Goal: Task Accomplishment & Management: Use online tool/utility

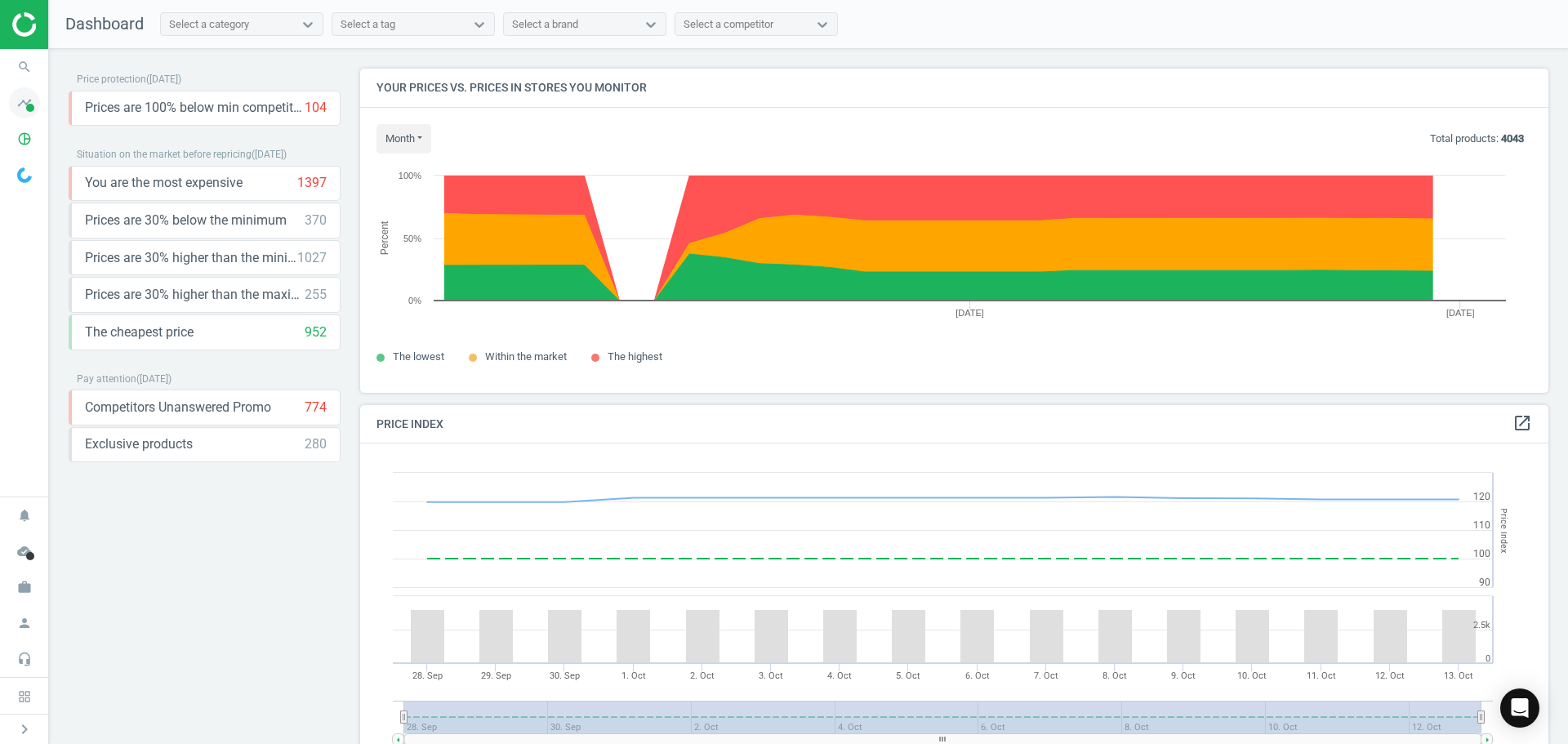
scroll to position [401, 1201]
click at [27, 111] on span at bounding box center [30, 107] width 8 height 8
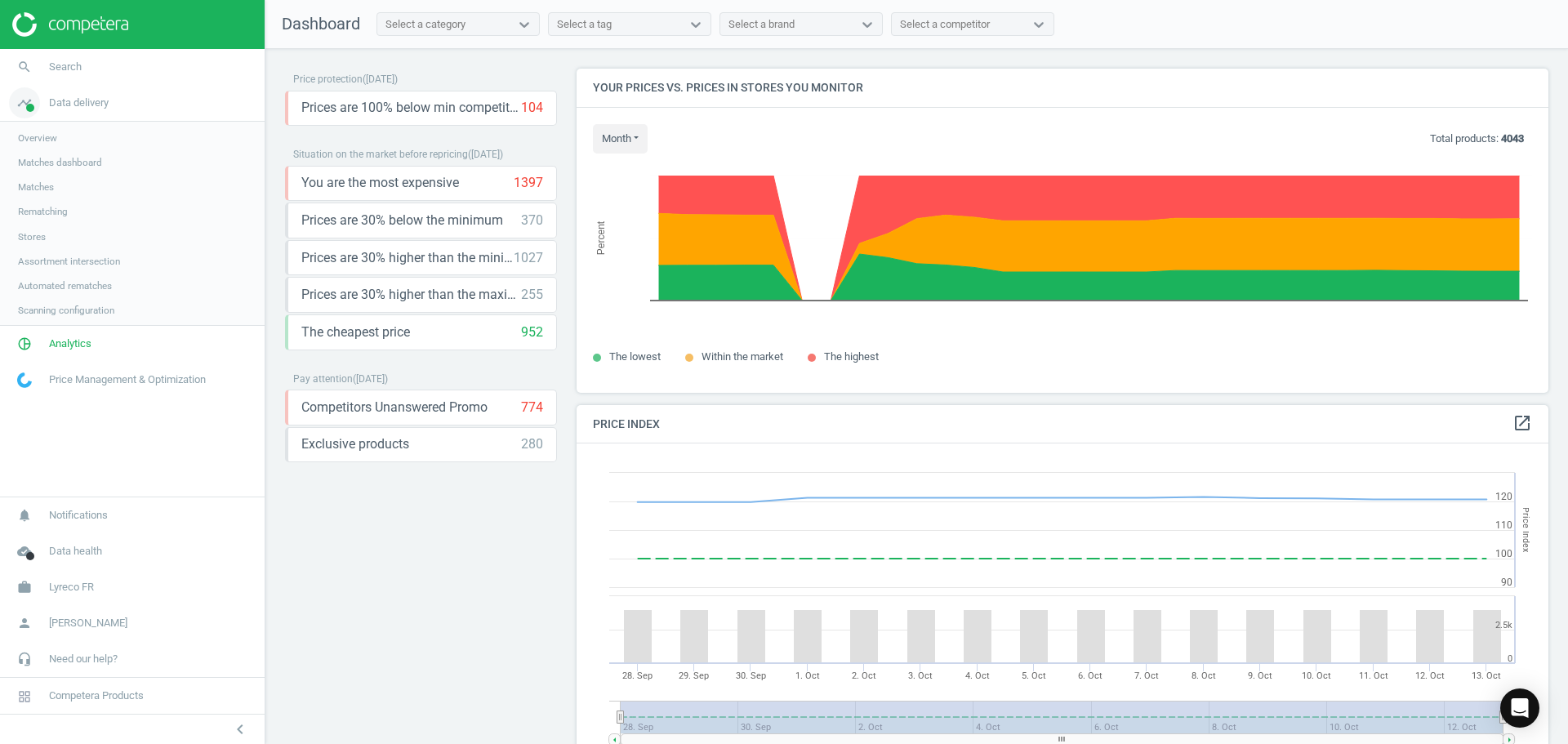
scroll to position [401, 985]
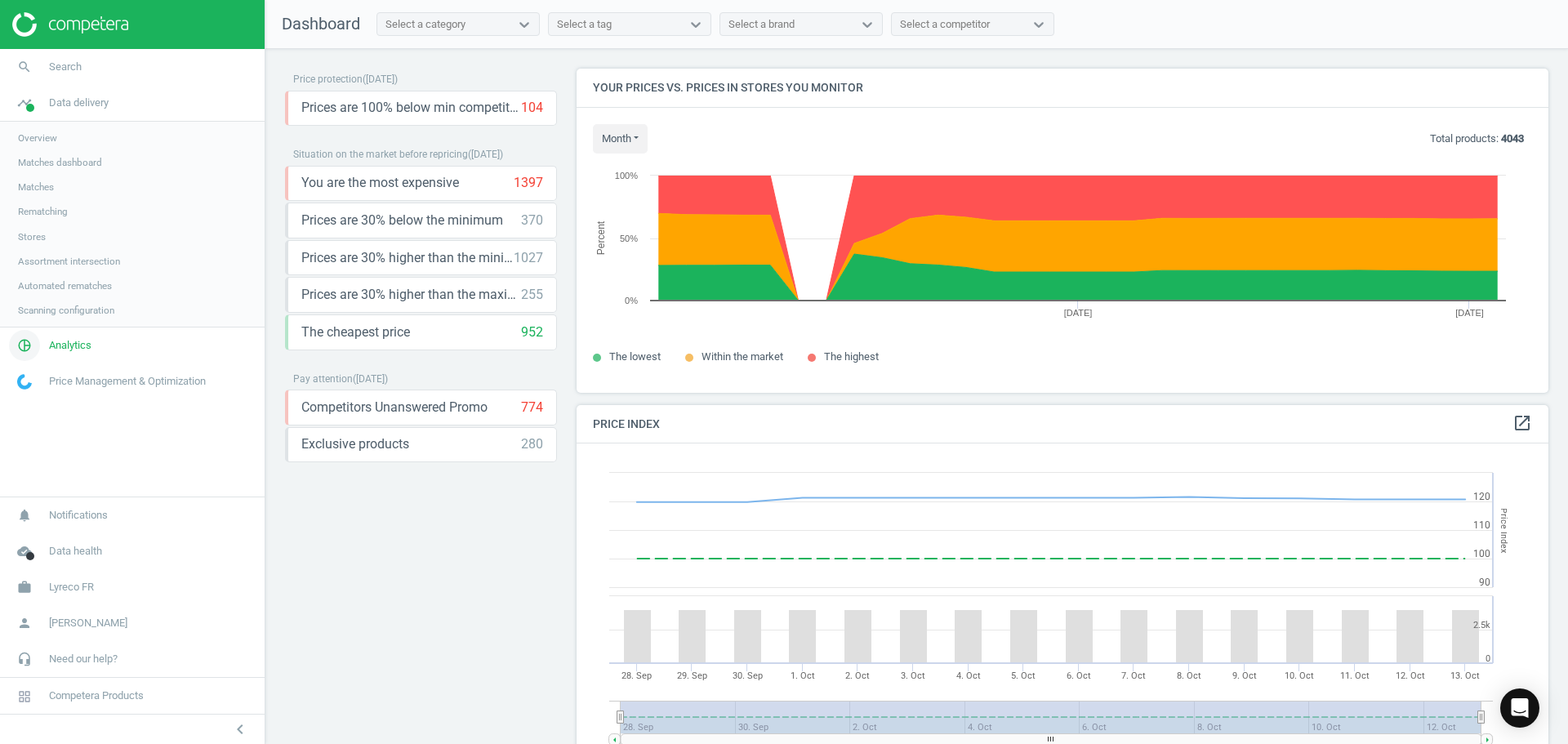
click at [77, 343] on span "Analytics" at bounding box center [70, 345] width 43 height 15
click at [45, 198] on span "Products" at bounding box center [37, 198] width 38 height 13
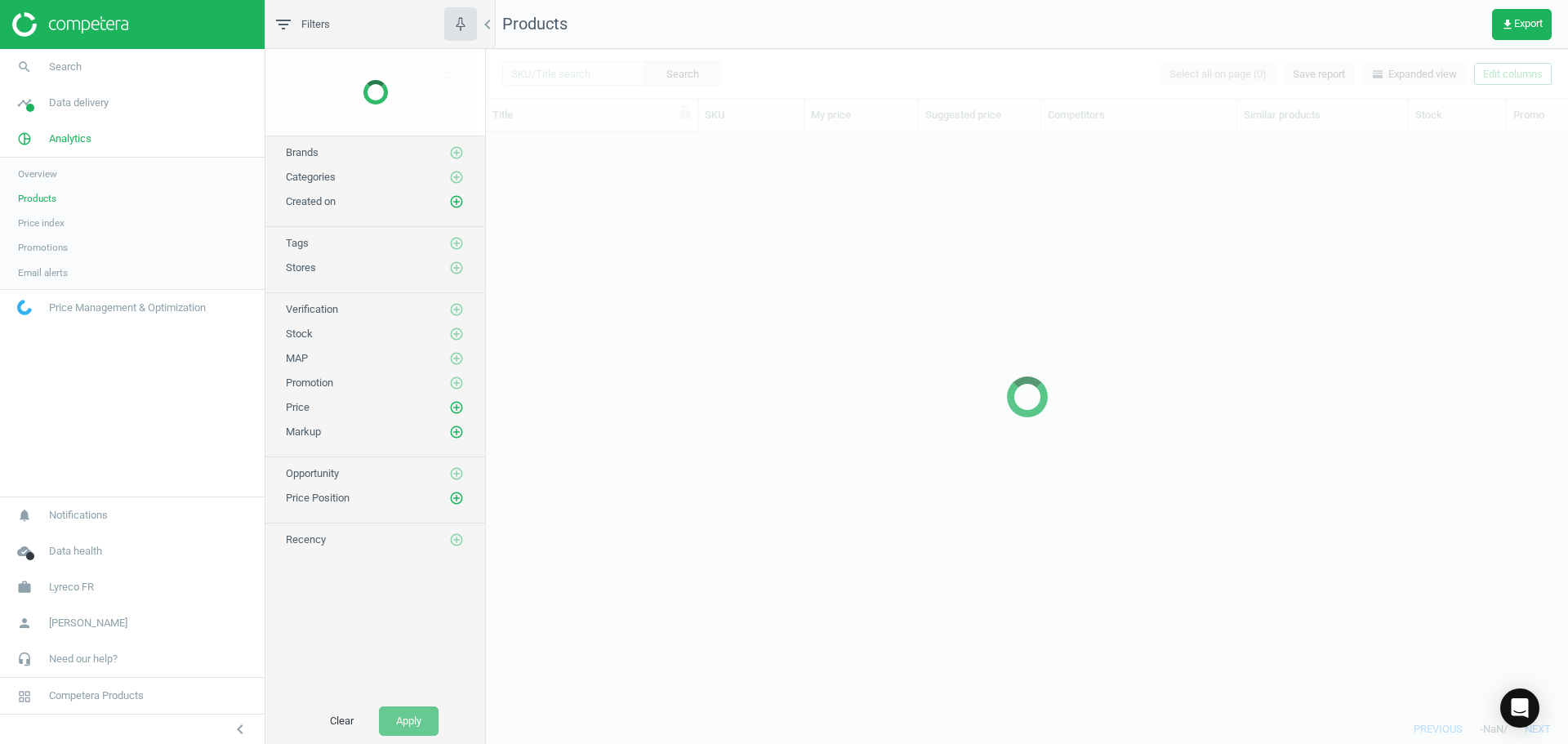
scroll to position [557, 1070]
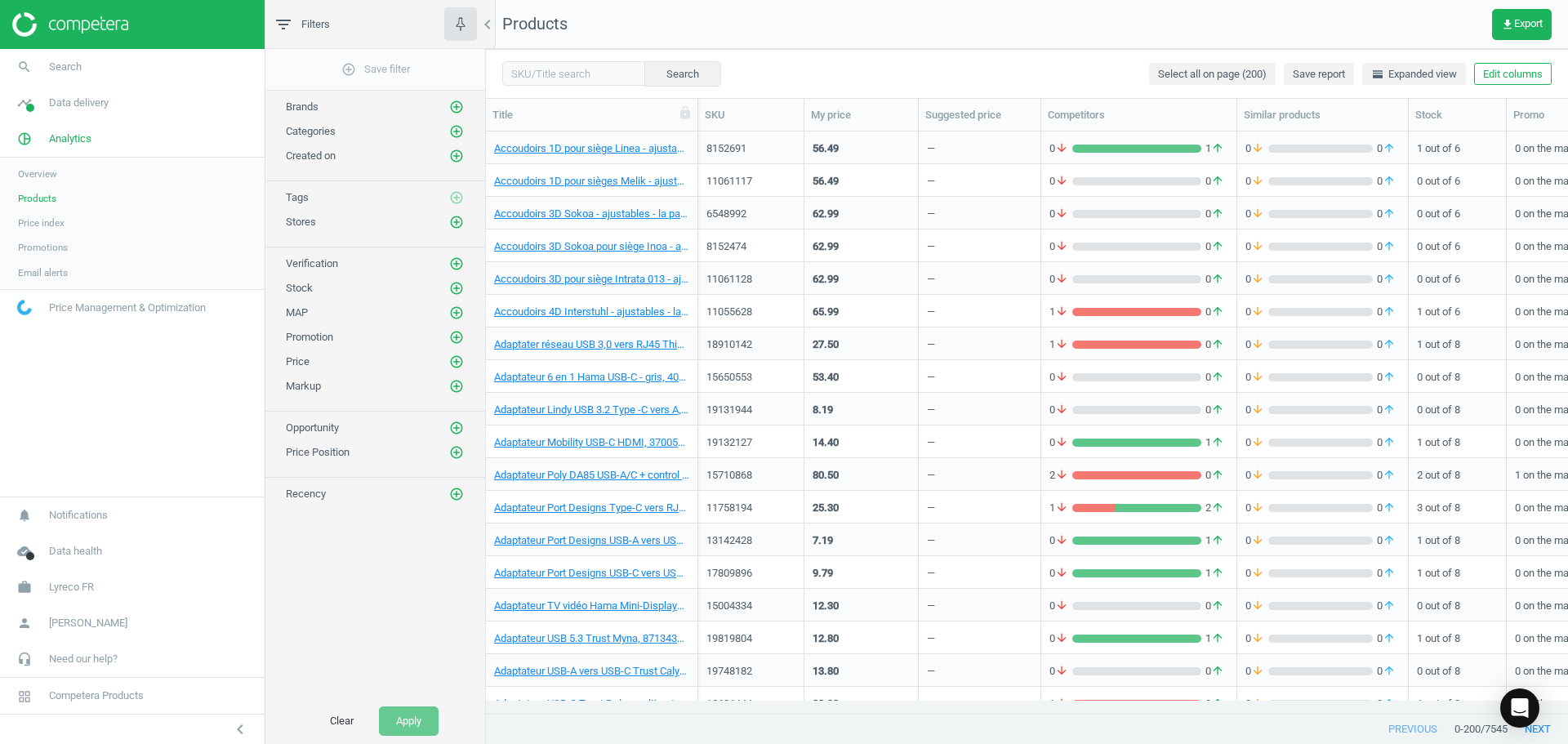
click at [448, 131] on div "Categories add_circle_outline" at bounding box center [375, 132] width 179 height 16
click at [454, 133] on icon "add_circle_outline" at bounding box center [456, 132] width 15 height 15
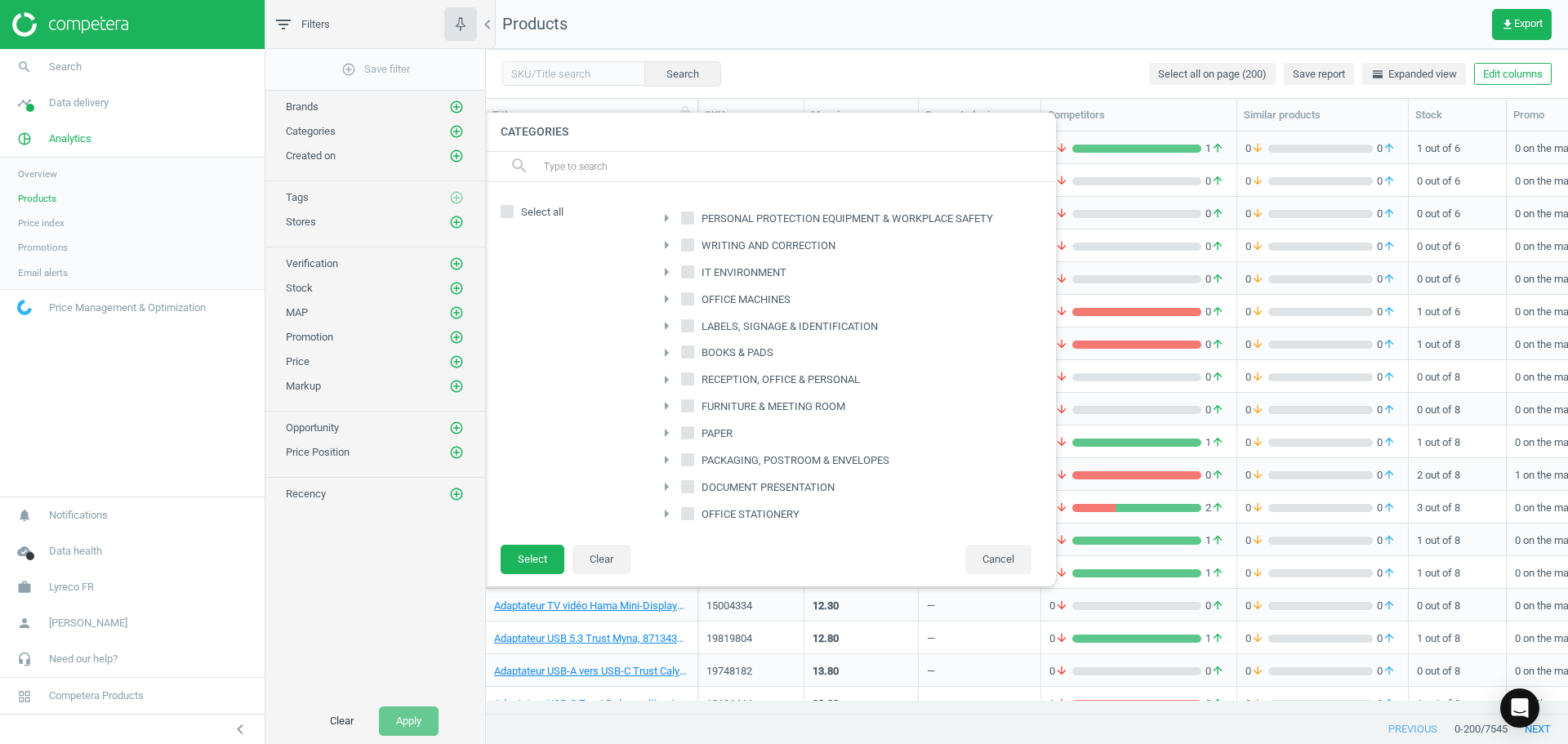
click at [708, 271] on span "IT ENVIRONMENT" at bounding box center [744, 273] width 92 height 15
click at [693, 271] on input "IT ENVIRONMENT" at bounding box center [689, 272] width 11 height 11
checkbox input "true"
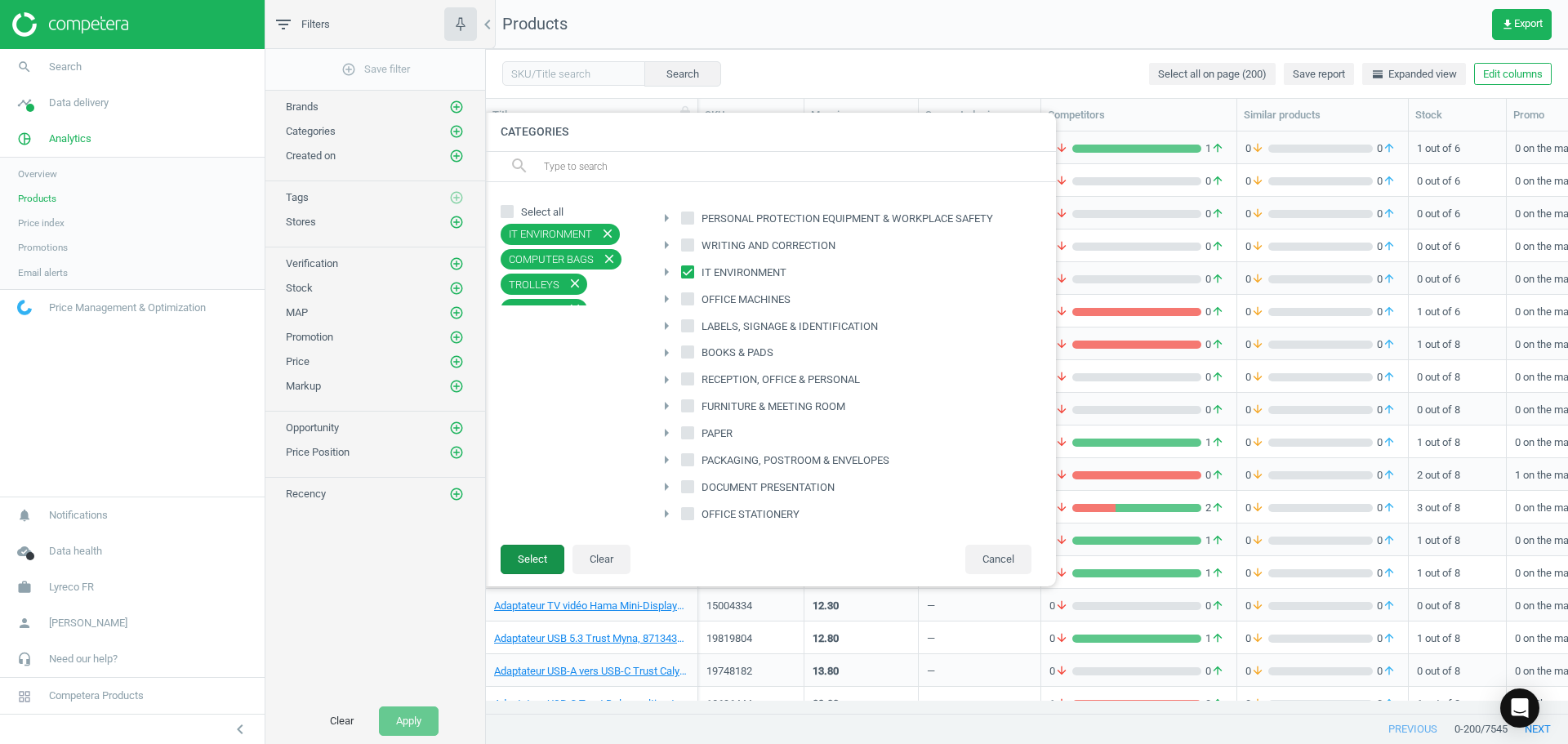
click at [546, 561] on button "Select" at bounding box center [532, 560] width 64 height 29
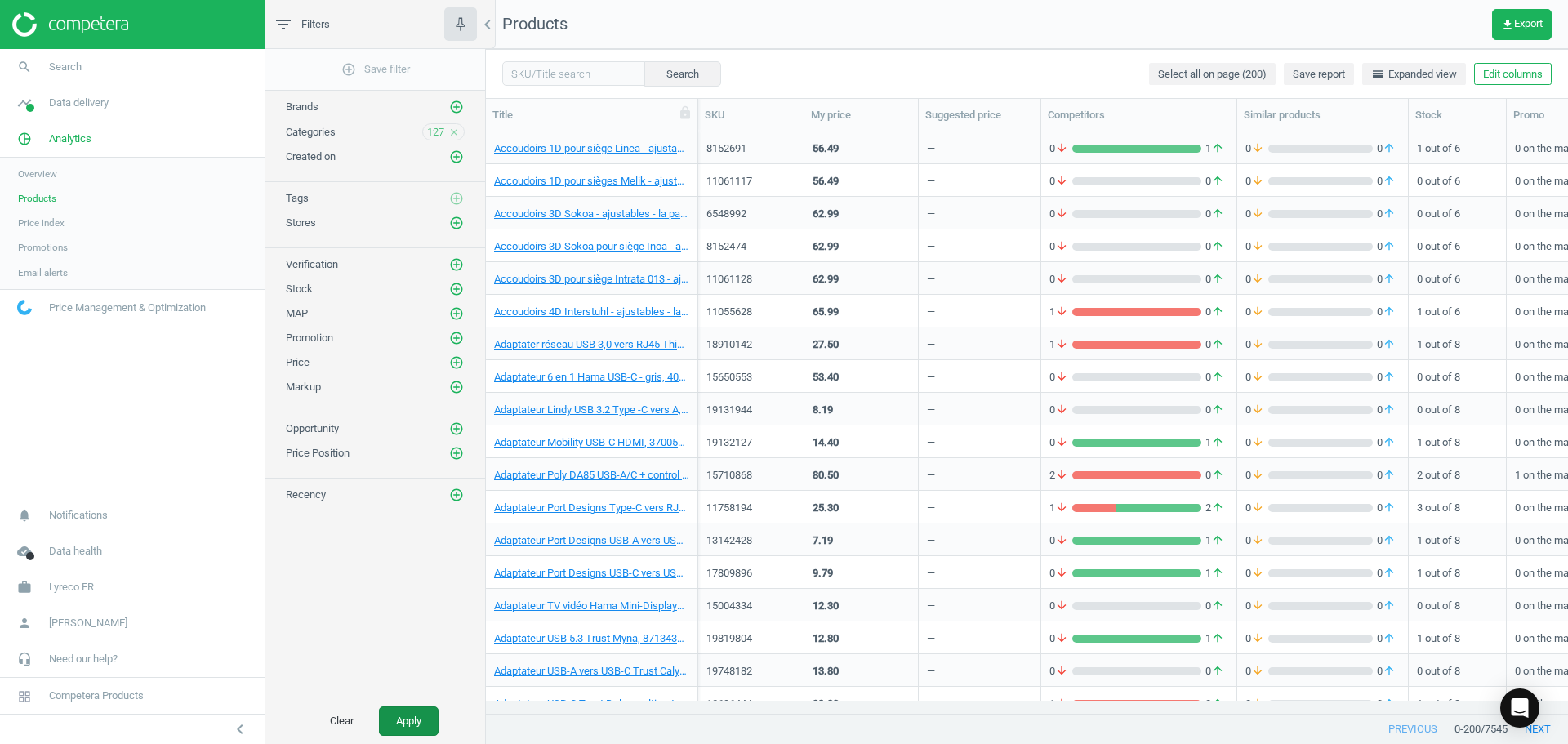
click at [405, 727] on button "Apply" at bounding box center [409, 721] width 60 height 29
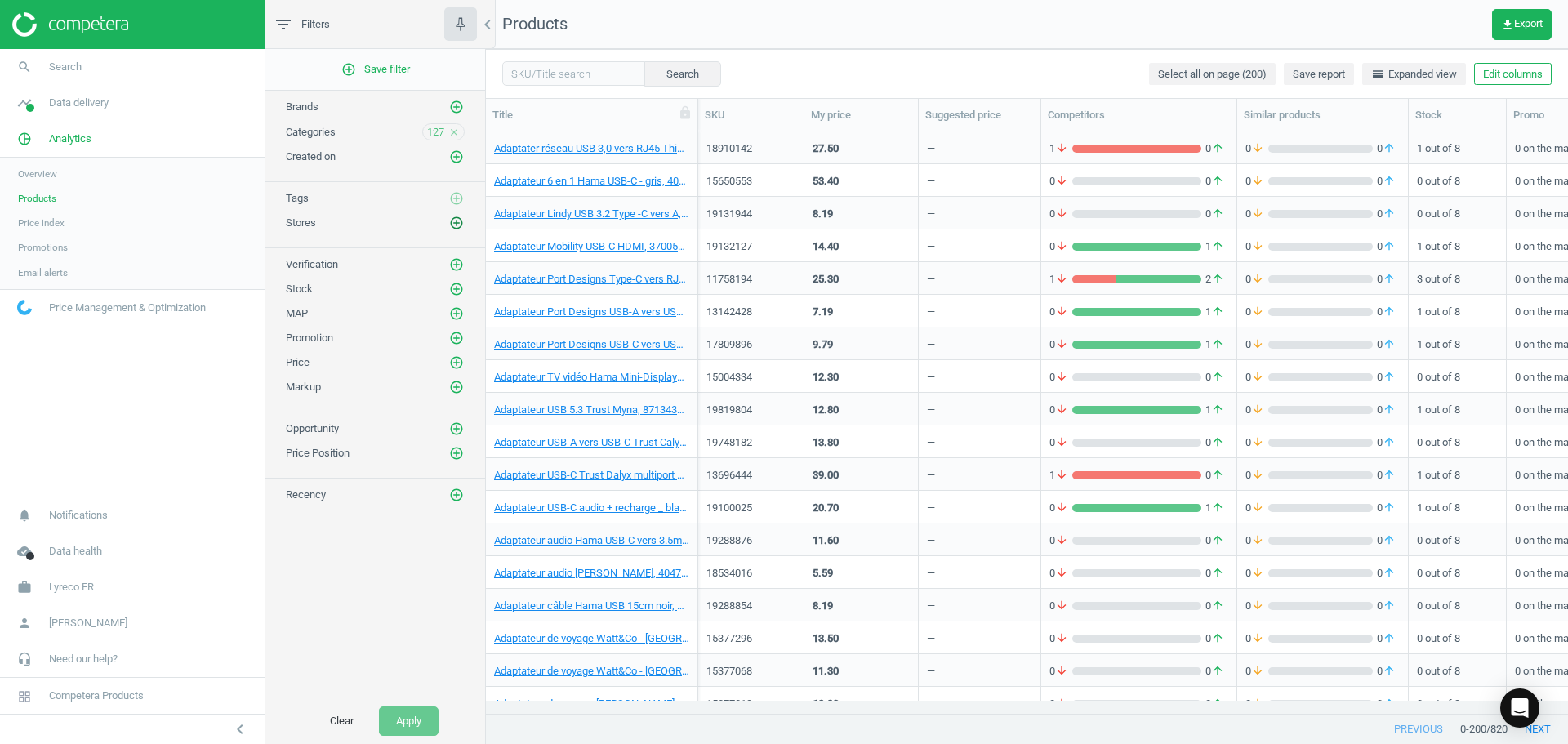
click at [451, 225] on icon "add_circle_outline" at bounding box center [456, 223] width 15 height 15
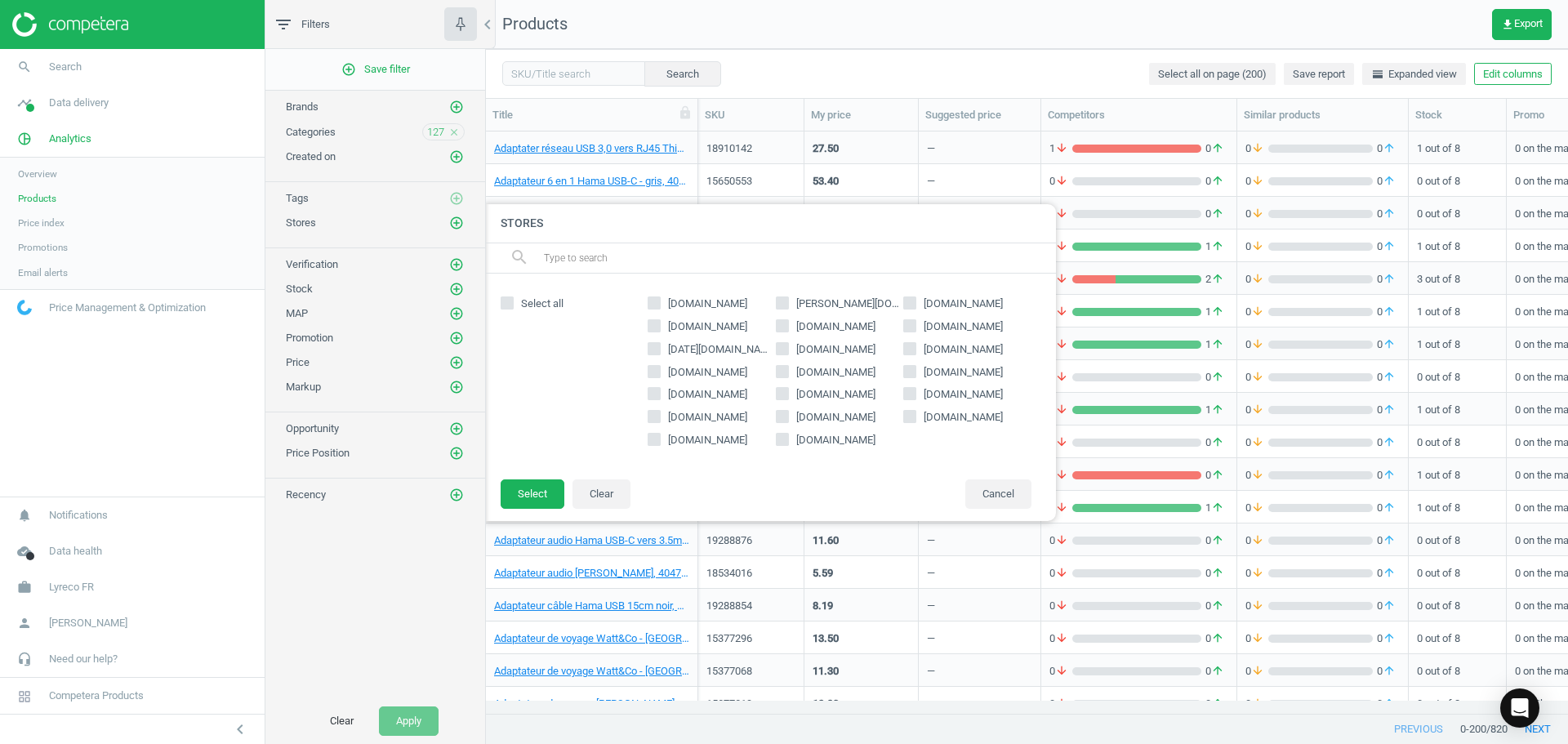
click at [708, 442] on span "[DOMAIN_NAME]" at bounding box center [708, 440] width 85 height 15
click at [660, 442] on input "[DOMAIN_NAME]" at bounding box center [655, 440] width 11 height 11
checkbox input "true"
click at [964, 373] on span "[DOMAIN_NAME]" at bounding box center [963, 372] width 85 height 15
click at [916, 373] on input "[DOMAIN_NAME]" at bounding box center [910, 372] width 11 height 11
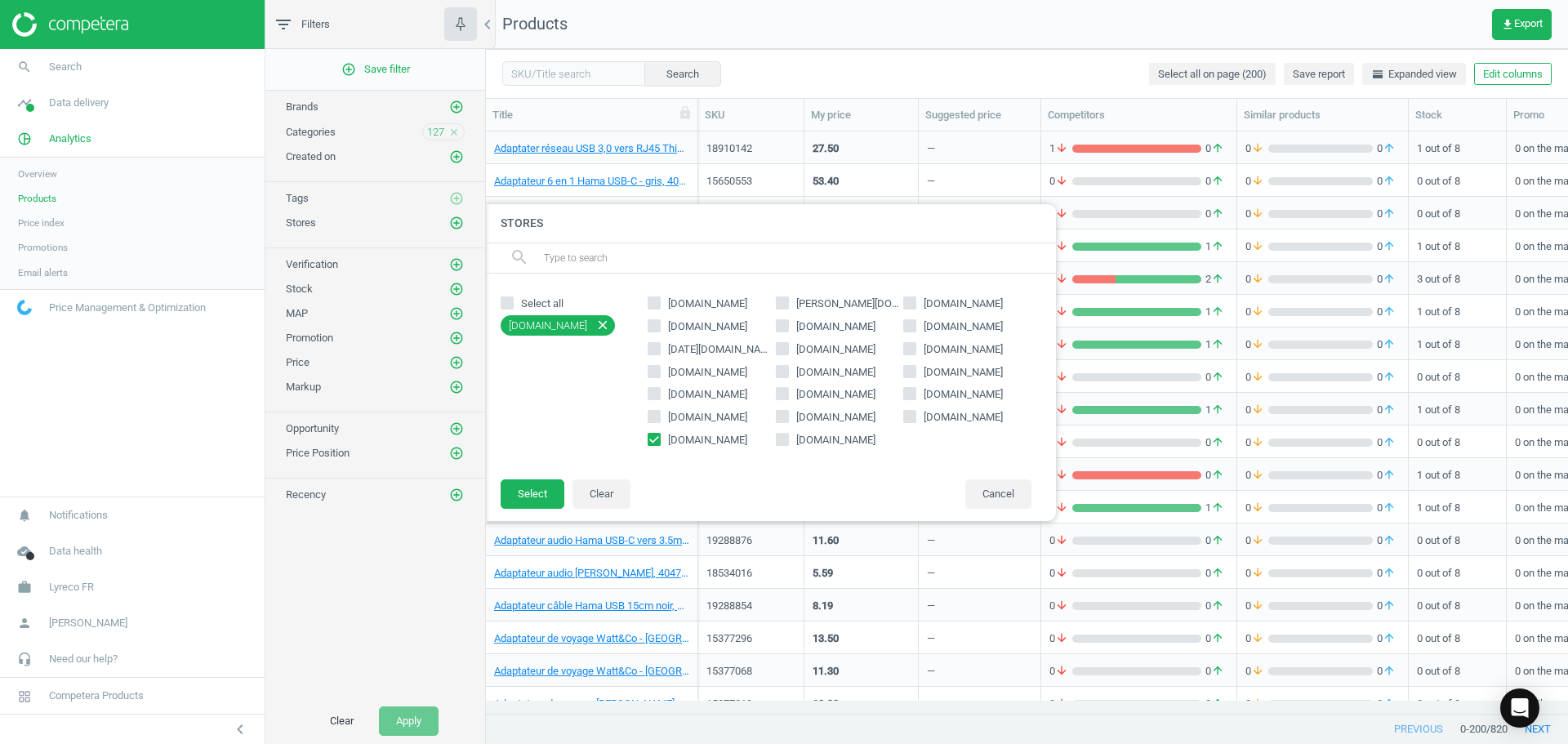
checkbox input "true"
click at [510, 478] on div "Select all [DOMAIN_NAME] close [DOMAIN_NAME] close [DOMAIN_NAME] [PERSON_NAME][…" at bounding box center [769, 376] width 571 height 206
click at [519, 483] on button "Select" at bounding box center [532, 494] width 64 height 29
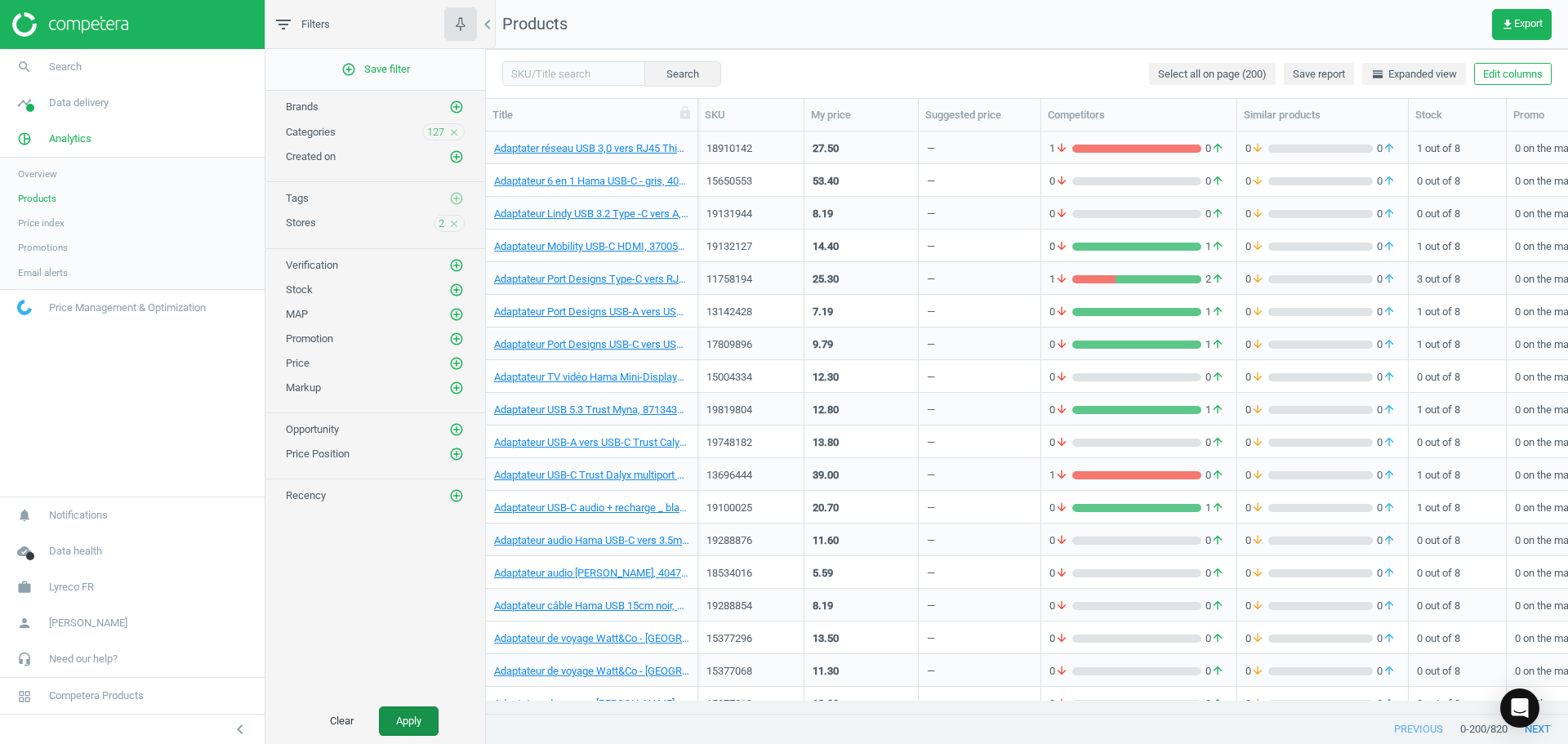
click at [409, 709] on button "Apply" at bounding box center [409, 721] width 60 height 29
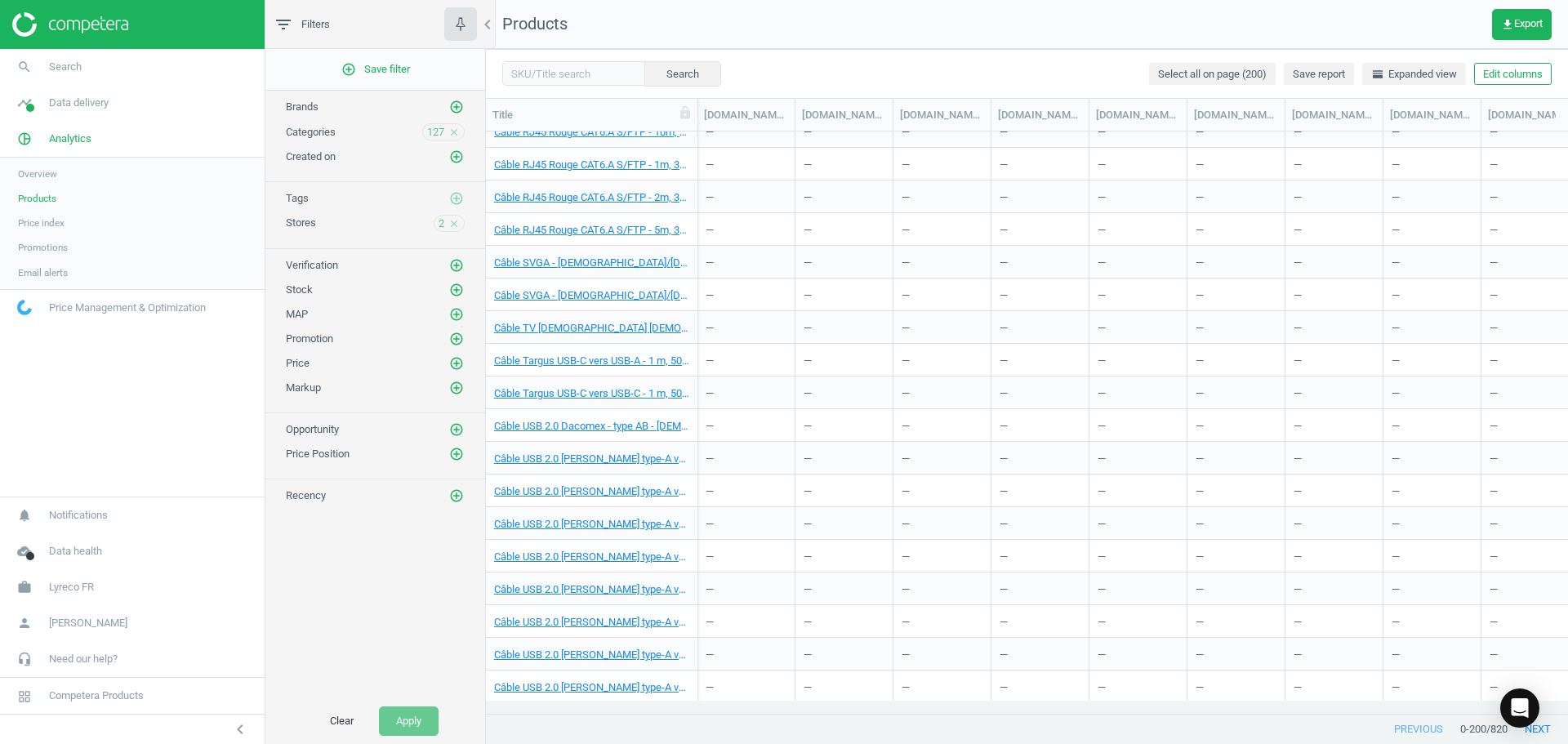
scroll to position [5965, 0]
click at [455, 128] on icon "close" at bounding box center [454, 132] width 12 height 12
click at [454, 227] on icon "close" at bounding box center [454, 223] width 12 height 12
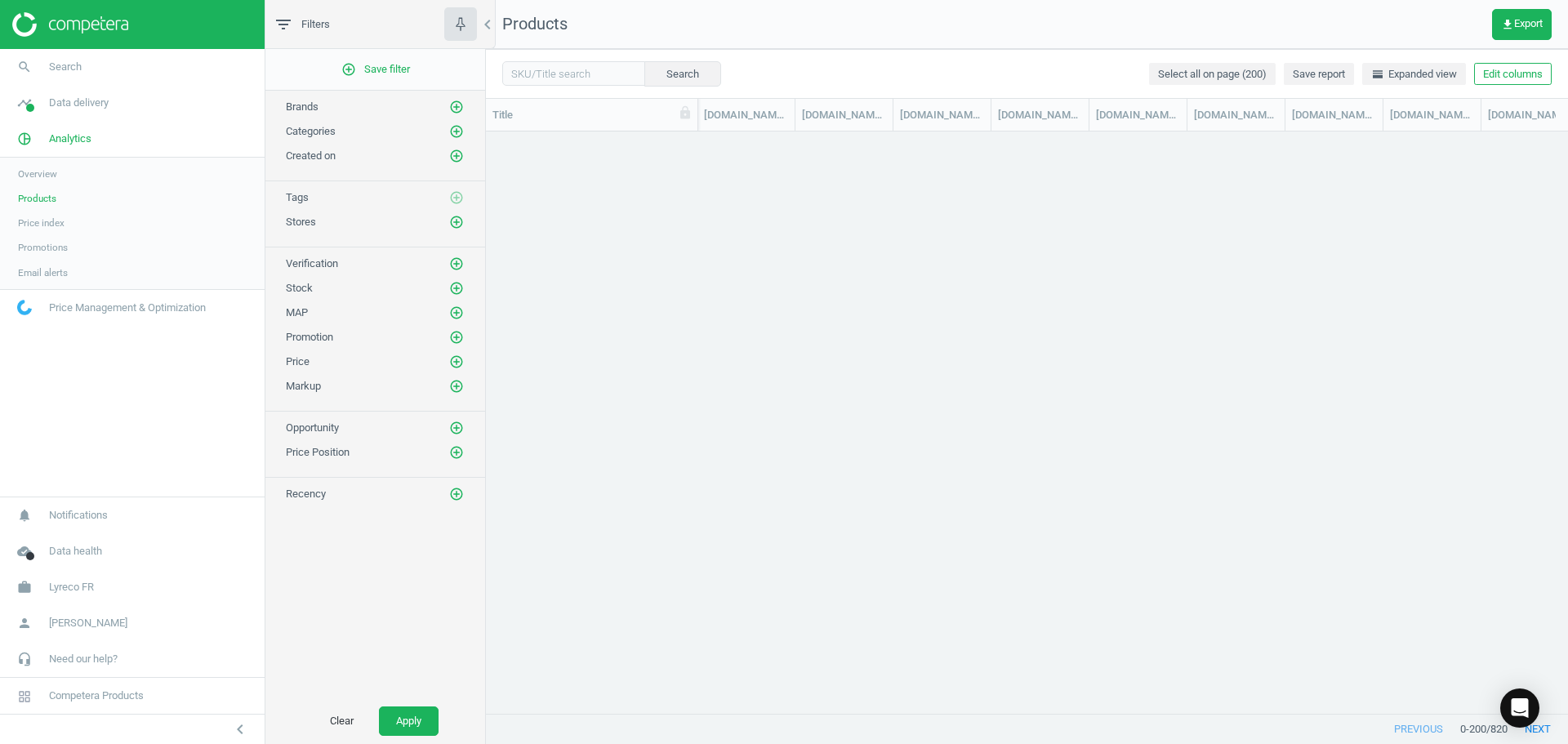
scroll to position [0, 0]
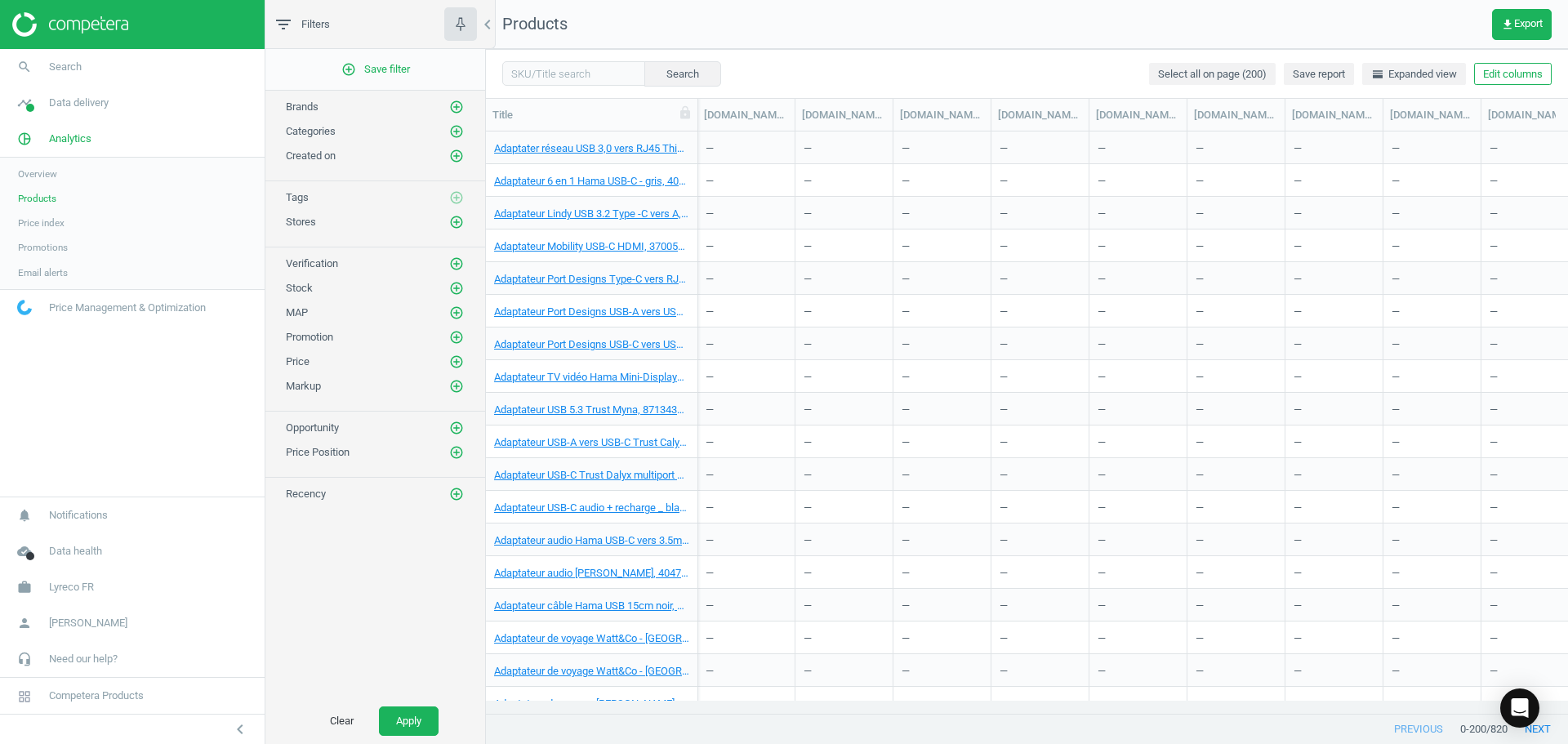
click at [352, 667] on div "add_circle_outline Save filter Brands add_circle_outline Categories add_circle_…" at bounding box center [375, 373] width 220 height 650
click at [352, 545] on div "add_circle_outline Save filter Brands add_circle_outline Categories add_circle_…" at bounding box center [375, 373] width 220 height 650
